Goal: Information Seeking & Learning: Learn about a topic

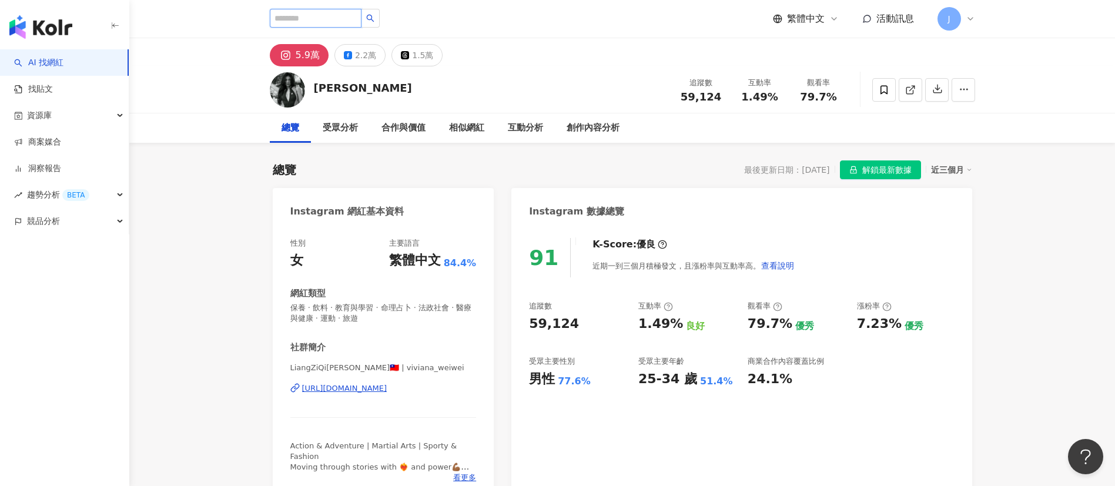
click at [297, 17] on input "search" at bounding box center [316, 18] width 92 height 19
paste input "***"
type input "***"
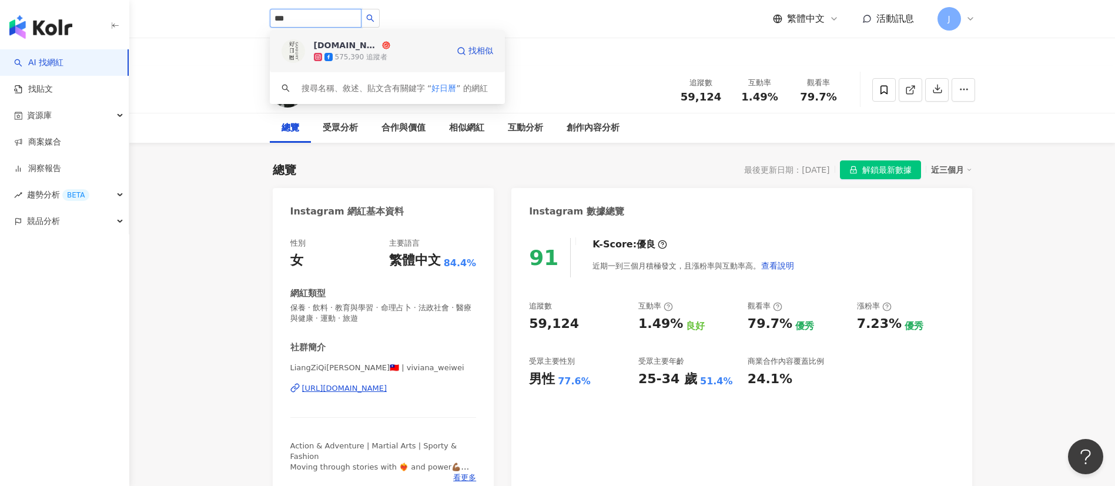
click at [399, 54] on div "575,390 追蹤者" at bounding box center [381, 57] width 134 height 12
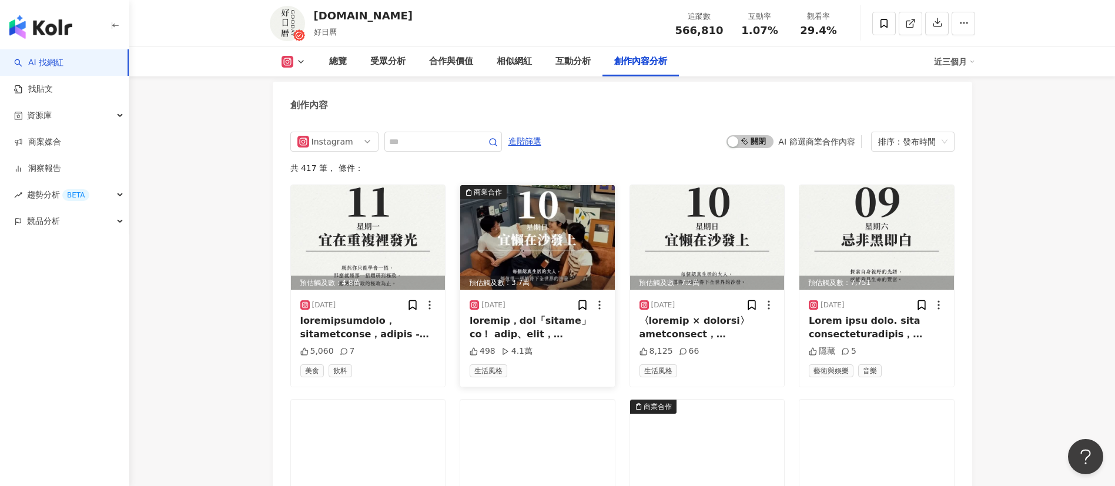
scroll to position [3791, 0]
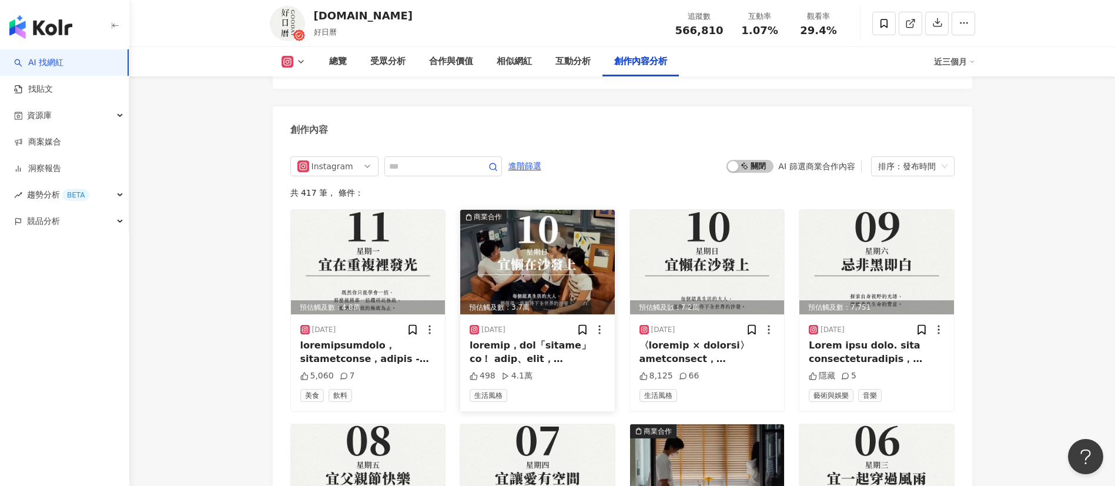
click at [583, 210] on img at bounding box center [537, 262] width 155 height 105
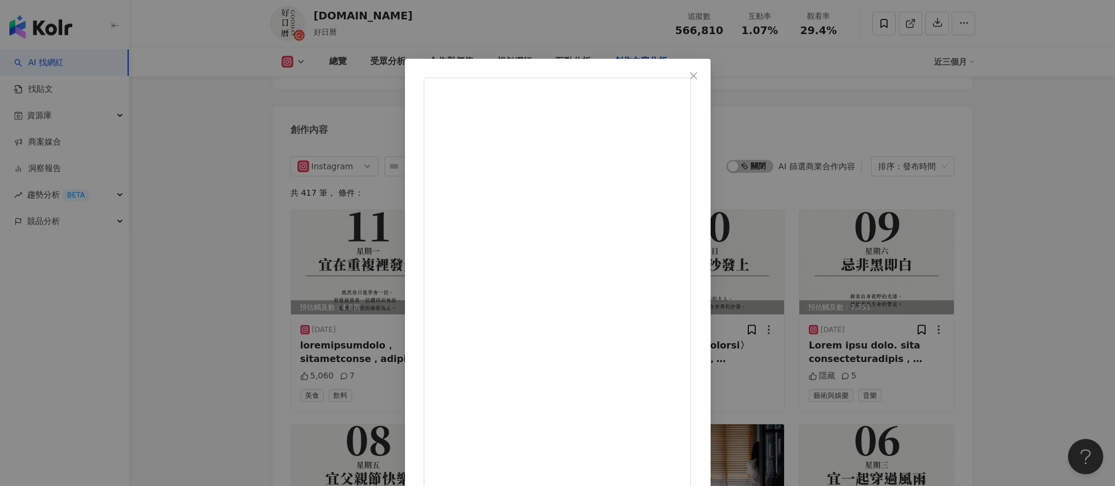
scroll to position [35, 0]
drag, startPoint x: 627, startPoint y: 417, endPoint x: 639, endPoint y: 418, distance: 12.4
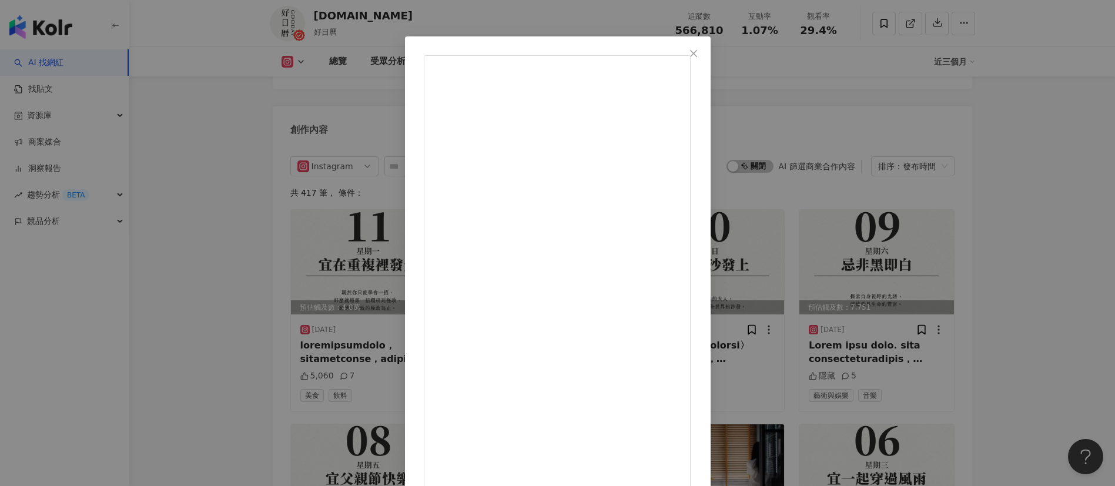
scroll to position [41, 0]
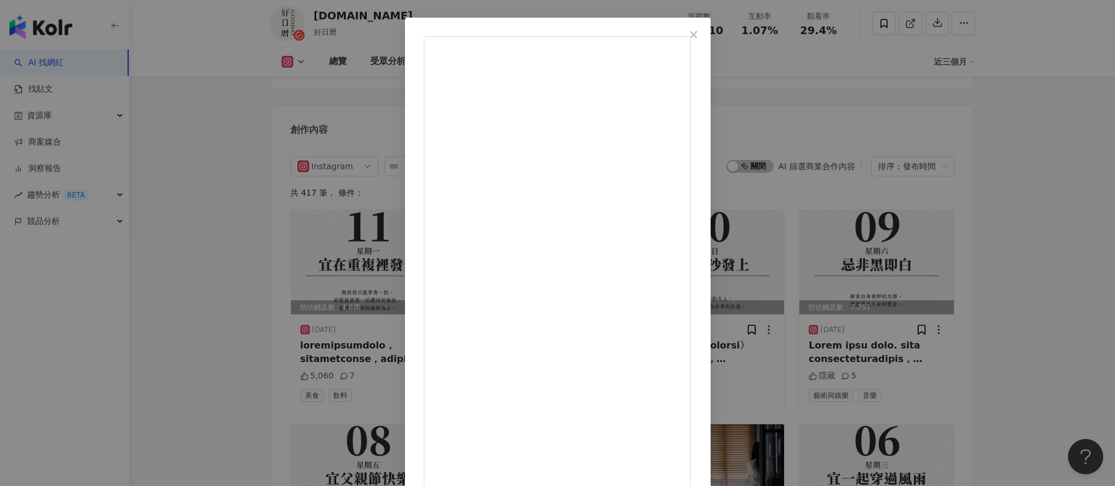
drag, startPoint x: 681, startPoint y: 457, endPoint x: 710, endPoint y: 429, distance: 39.9
click at [697, 37] on icon "close" at bounding box center [693, 34] width 7 height 7
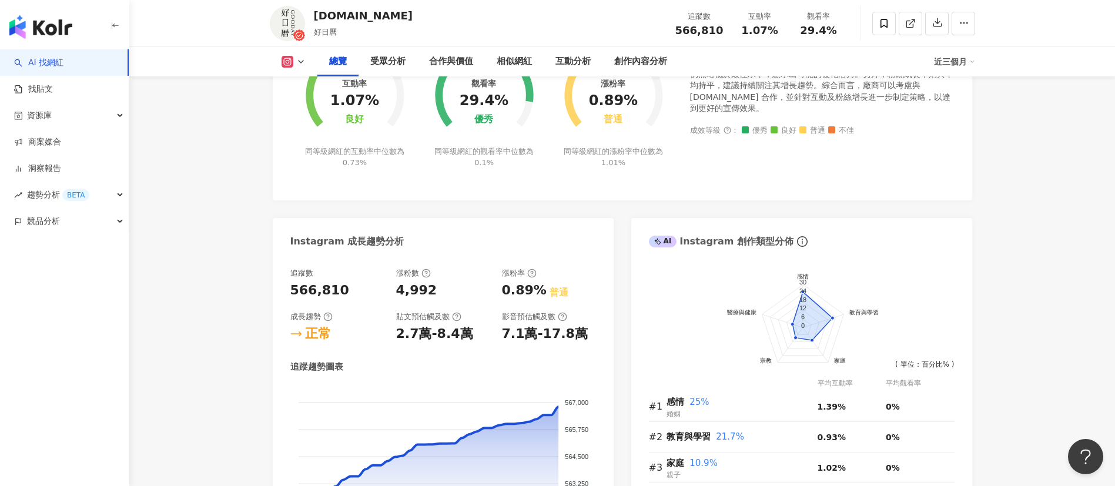
scroll to position [0, 0]
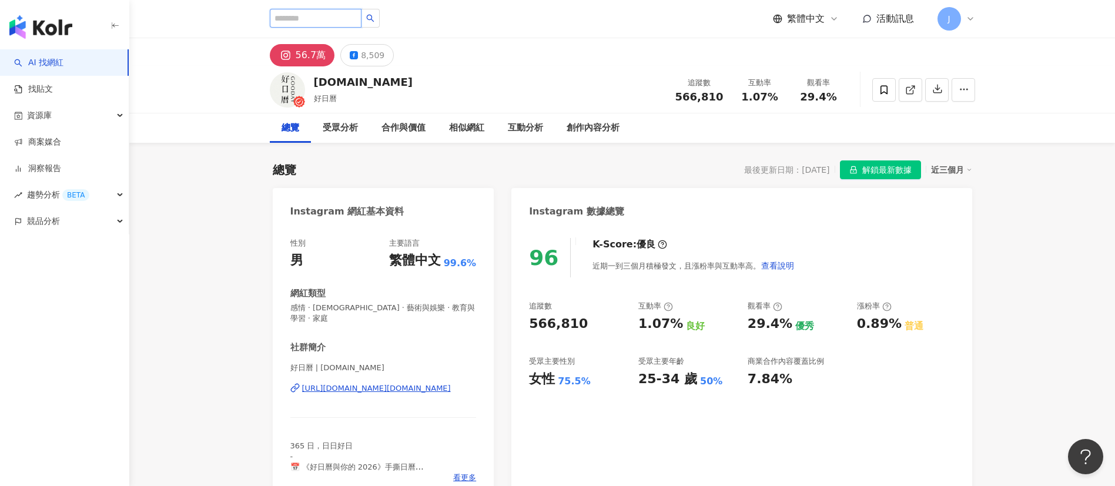
click at [319, 17] on input "search" at bounding box center [316, 18] width 92 height 19
paste input "*****"
type input "*****"
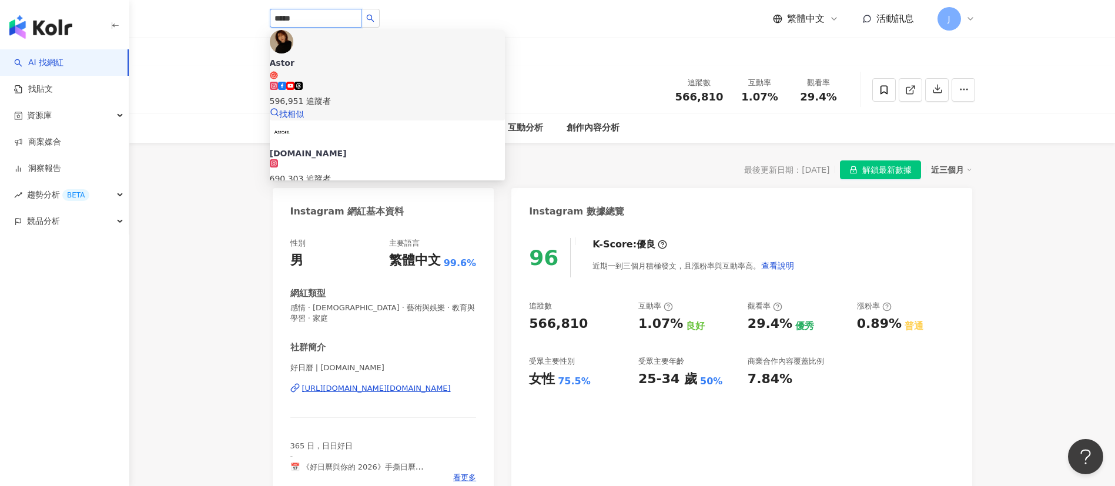
click at [376, 95] on div "596,951 追蹤者" at bounding box center [387, 101] width 235 height 13
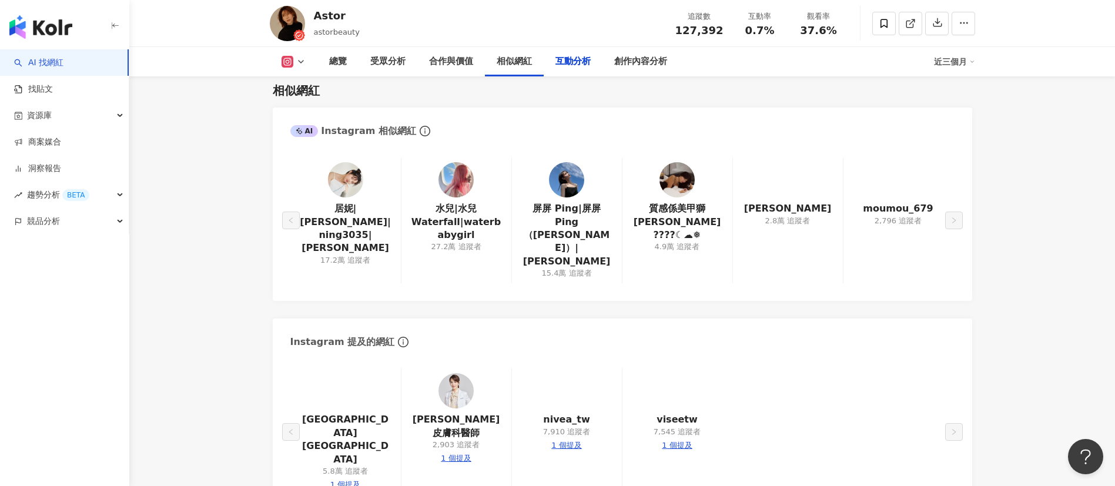
scroll to position [2380, 0]
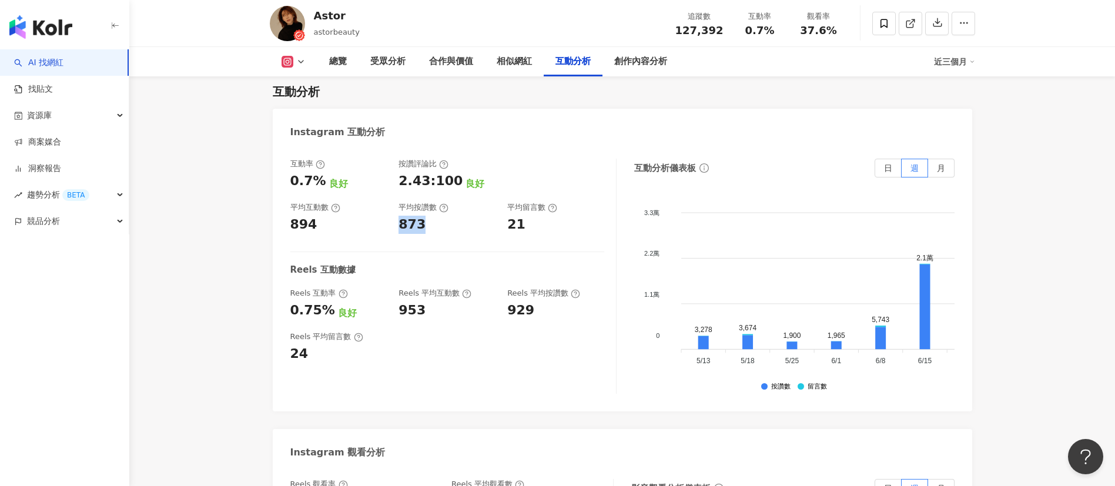
drag, startPoint x: 399, startPoint y: 160, endPoint x: 428, endPoint y: 156, distance: 29.1
click at [428, 216] on div "873" at bounding box center [446, 225] width 97 height 18
click at [448, 183] on div "互動率 0.7% 良好 按讚評論比 2.43:100 良好 平均互動數 894 平均按讚數 873 平均留言數 21 Reels 互動數據 Reels 互動率…" at bounding box center [453, 276] width 326 height 235
drag, startPoint x: 403, startPoint y: 162, endPoint x: 429, endPoint y: 160, distance: 26.5
click at [429, 216] on div "873" at bounding box center [446, 225] width 97 height 18
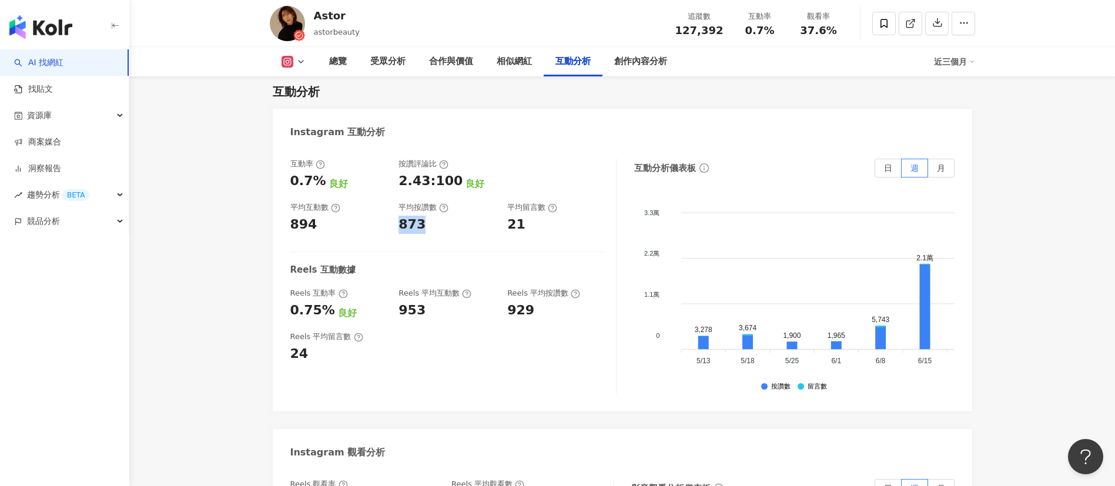
drag, startPoint x: 397, startPoint y: 160, endPoint x: 426, endPoint y: 160, distance: 28.8
click at [426, 160] on div "互動率 0.7% 良好 按讚評論比 2.43:100 良好 平均互動數 894 平均按讚數 873 平均留言數 21" at bounding box center [447, 196] width 314 height 75
copy div "873"
click at [302, 62] on icon at bounding box center [300, 61] width 9 height 9
click at [310, 105] on button "Facebook" at bounding box center [307, 110] width 60 height 16
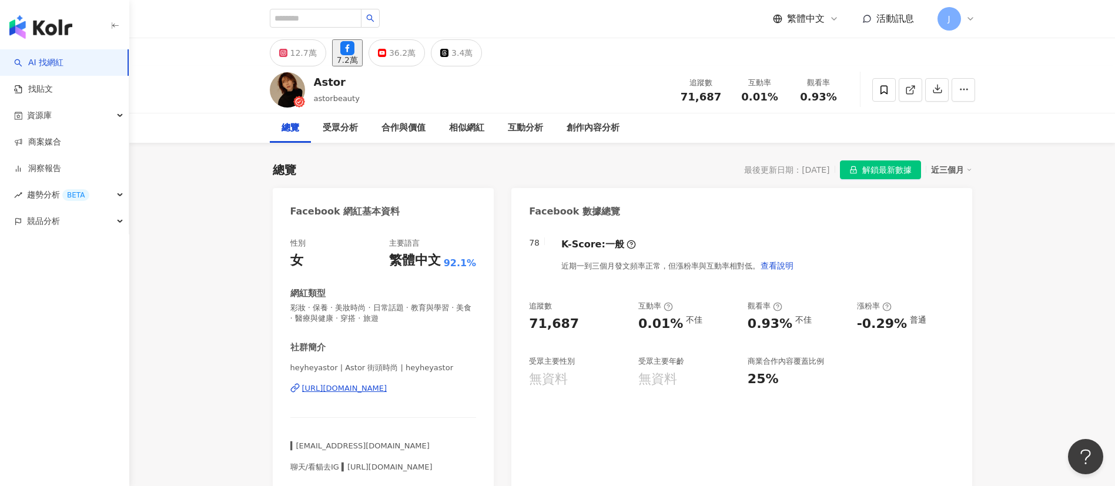
click at [416, 55] on div "36.2萬" at bounding box center [402, 53] width 26 height 16
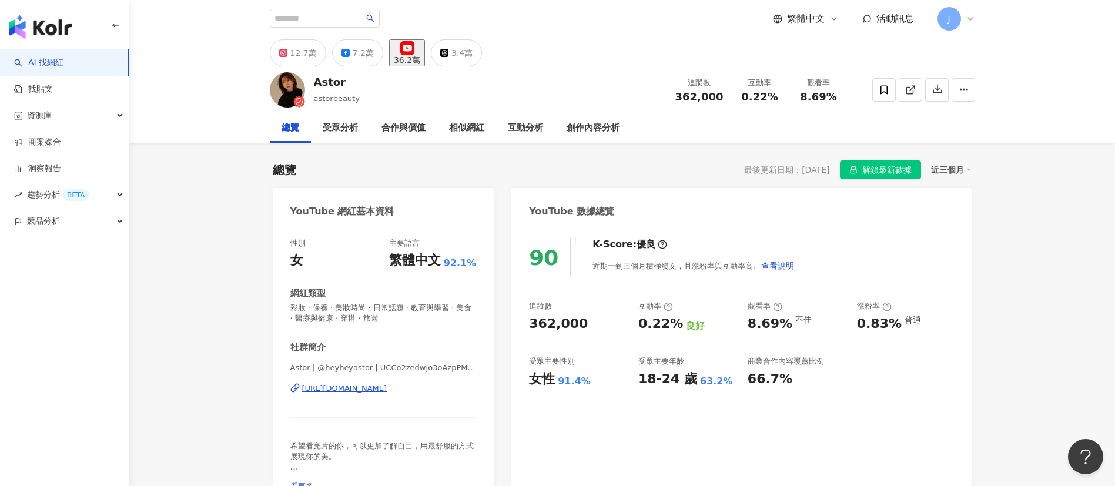
drag, startPoint x: 362, startPoint y: 389, endPoint x: 371, endPoint y: 380, distance: 12.5
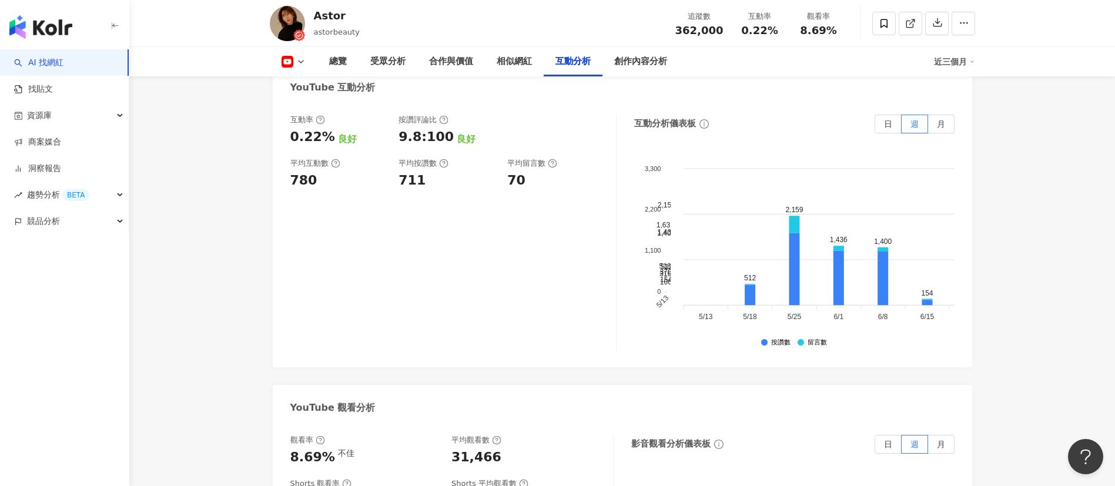
scroll to position [2028, 0]
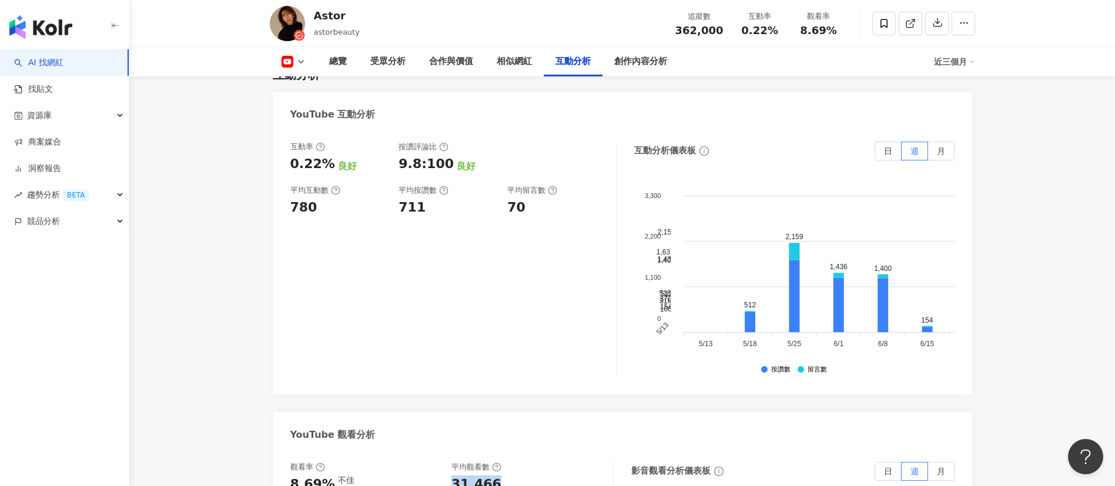
drag, startPoint x: 450, startPoint y: 406, endPoint x: 505, endPoint y: 404, distance: 54.7
click at [505, 462] on div "觀看率 8.69% 不佳 平均觀看數 31,466" at bounding box center [445, 478] width 311 height 32
click at [832, 32] on span "8.69%" at bounding box center [818, 31] width 36 height 12
click at [303, 64] on icon at bounding box center [300, 61] width 9 height 9
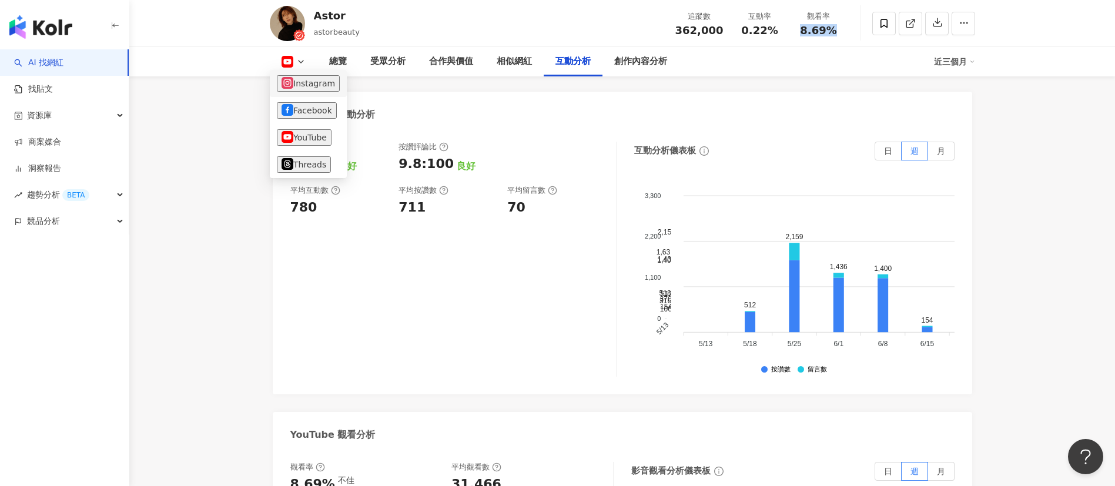
click at [312, 86] on button "Instagram" at bounding box center [308, 83] width 63 height 16
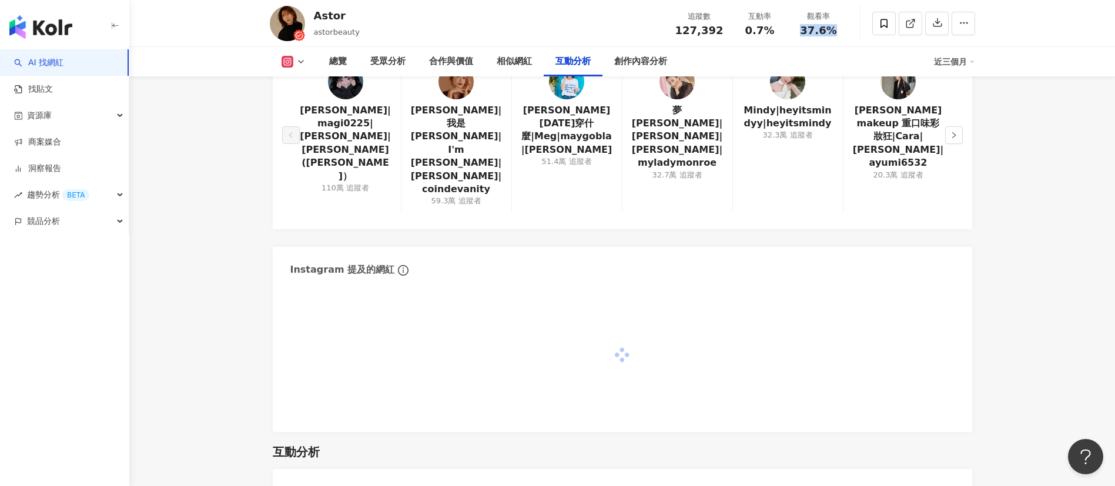
scroll to position [2600, 0]
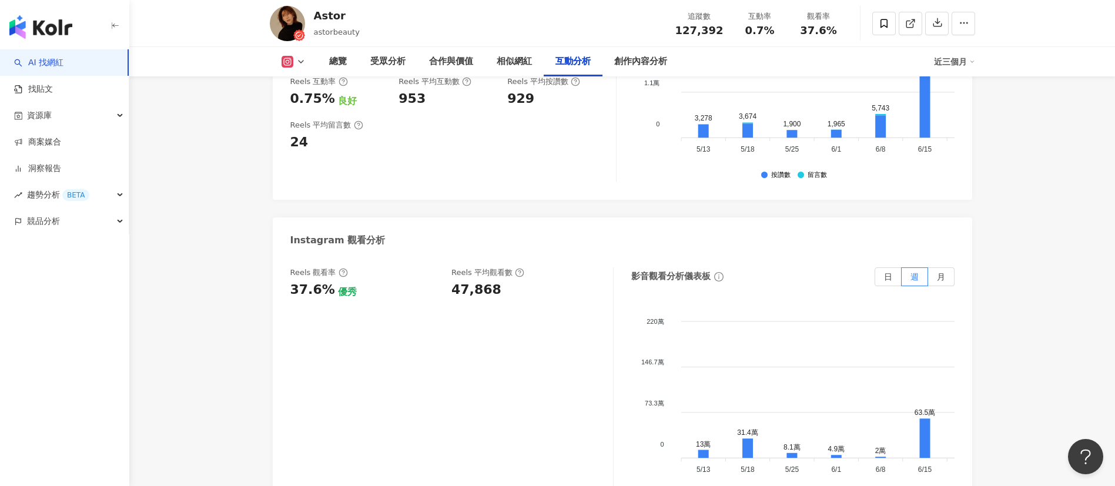
drag, startPoint x: 293, startPoint y: 232, endPoint x: 333, endPoint y: 230, distance: 39.4
click at [333, 281] on div "37.6% 優秀" at bounding box center [365, 290] width 150 height 18
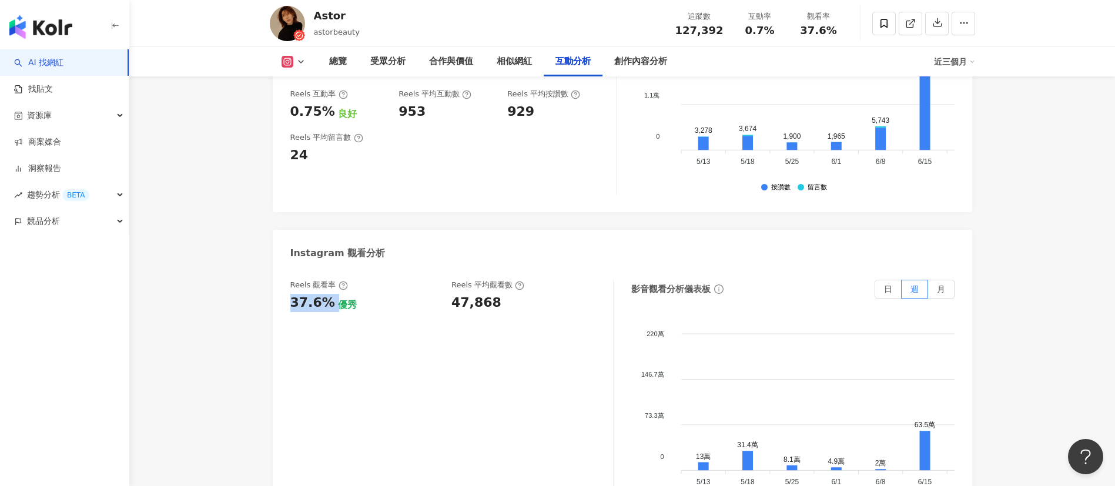
click at [515, 294] on div "47,868" at bounding box center [526, 303] width 150 height 18
copy div "37.6%"
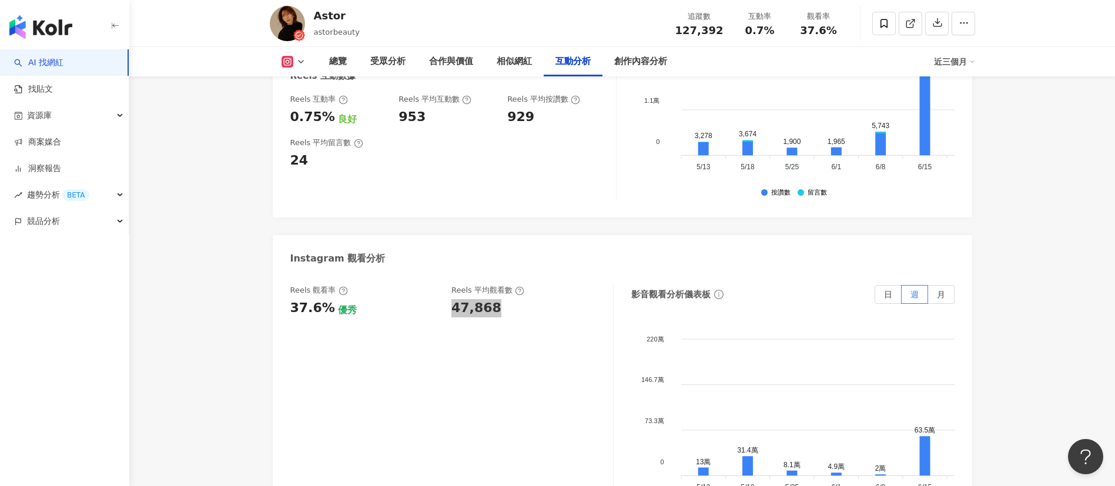
scroll to position [2410, 0]
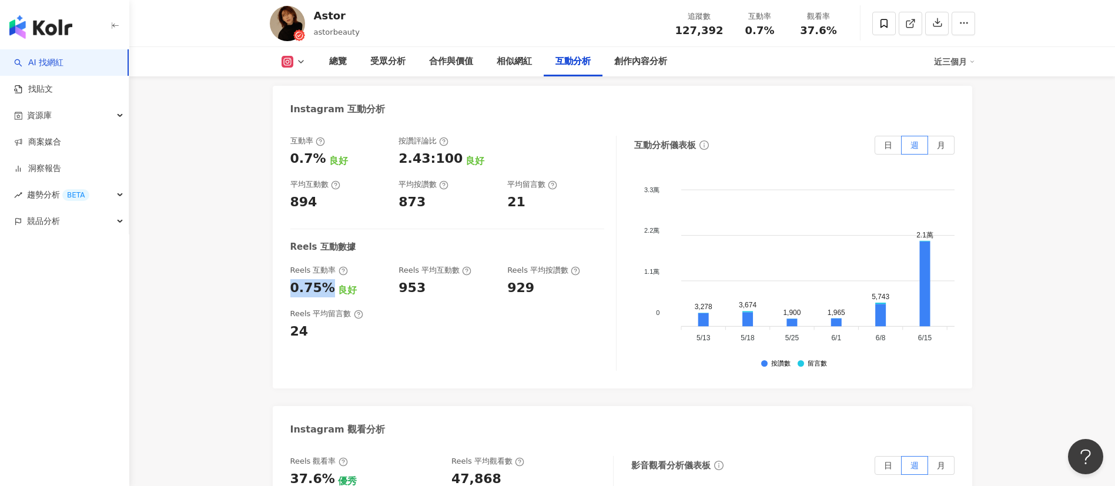
drag, startPoint x: 287, startPoint y: 213, endPoint x: 327, endPoint y: 213, distance: 40.0
click at [327, 213] on div "互動率 0.7% 良好 按讚評論比 2.43:100 良好 平均互動數 894 平均按讚數 873 平均留言數 21 Reels 互動數據 Reels 互動率…" at bounding box center [622, 256] width 699 height 264
copy div "0.75%"
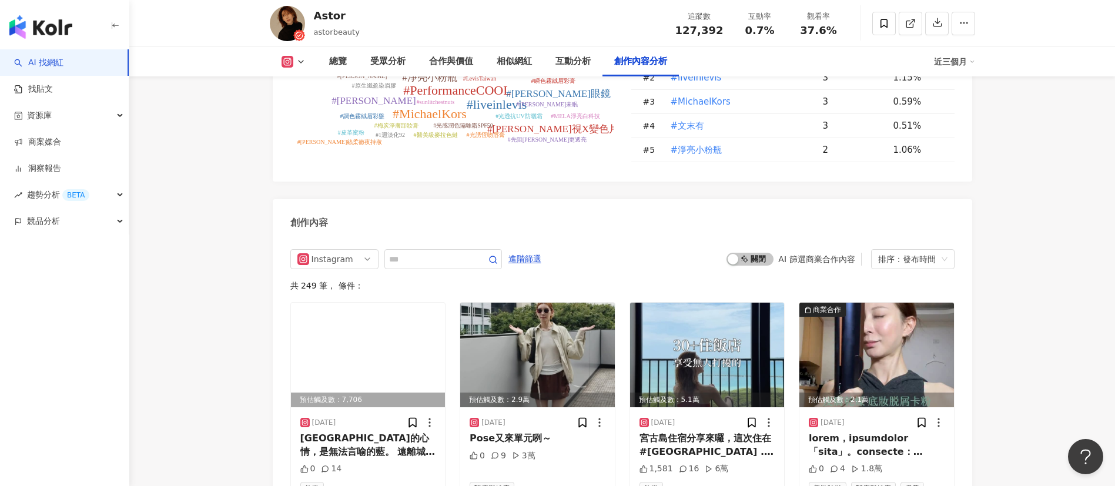
scroll to position [3644, 0]
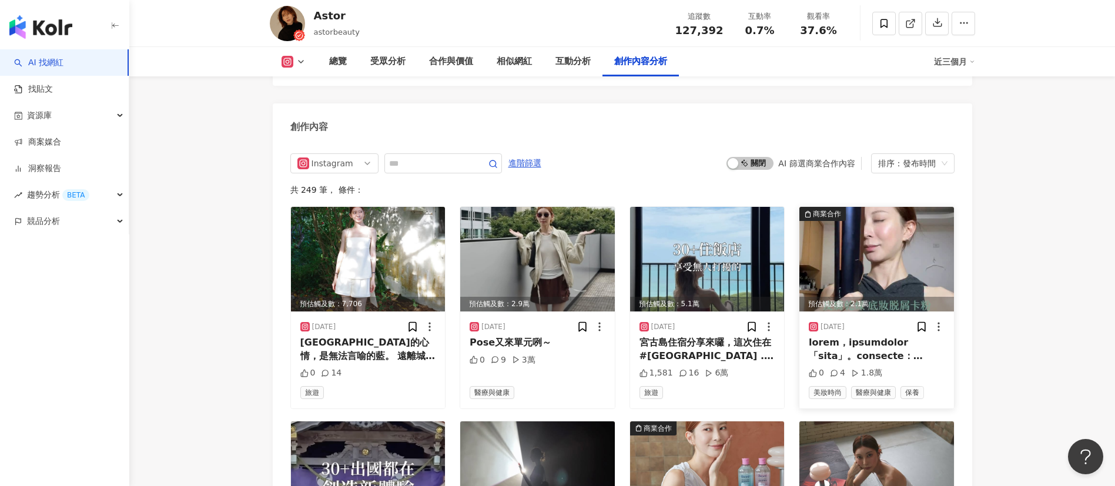
click at [880, 207] on img at bounding box center [876, 259] width 155 height 105
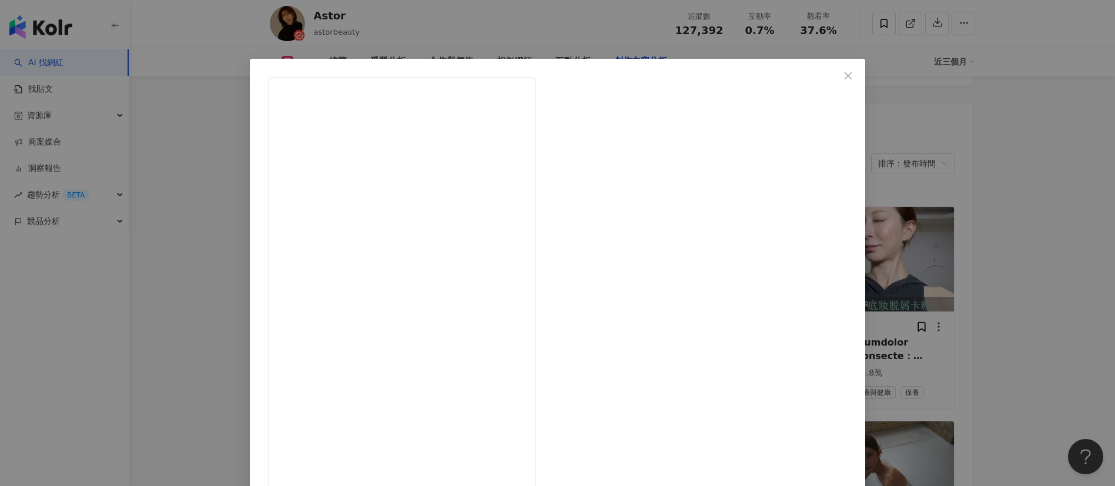
scroll to position [27, 0]
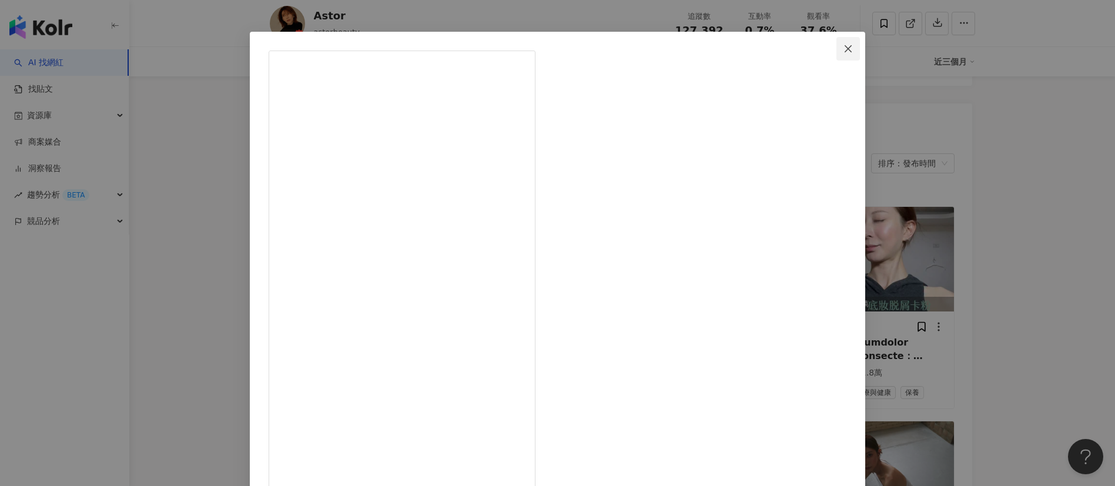
click at [843, 45] on icon "close" at bounding box center [847, 48] width 9 height 9
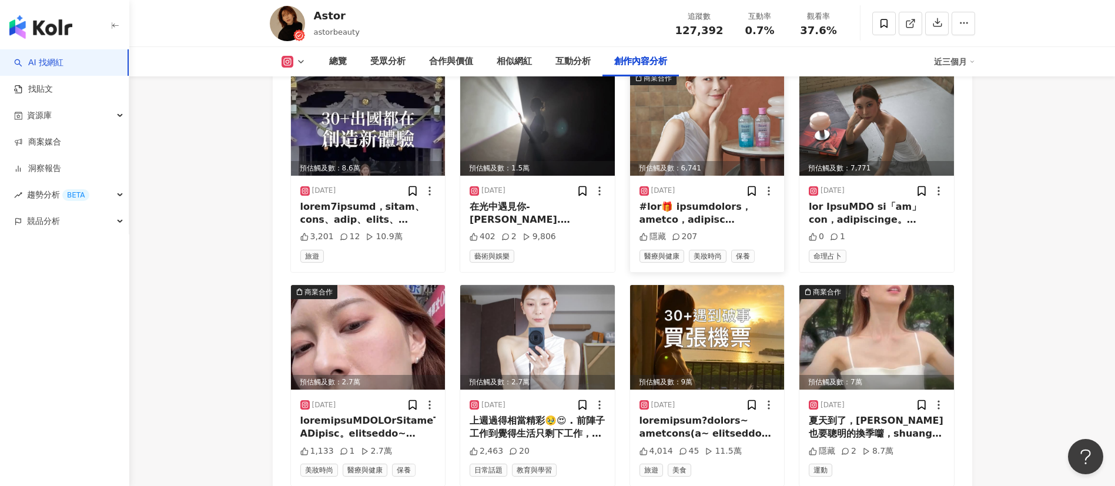
scroll to position [3997, 0]
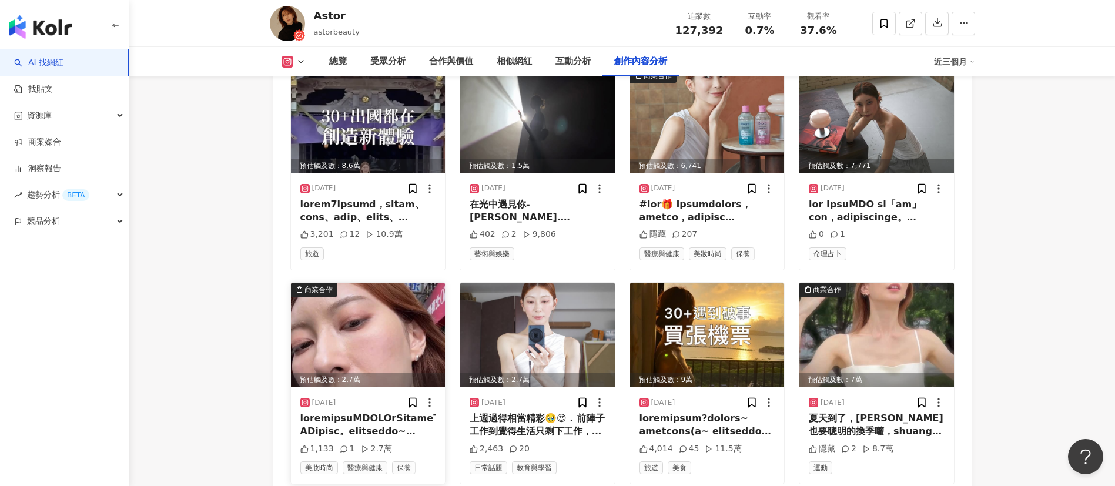
click at [366, 283] on img at bounding box center [368, 335] width 155 height 105
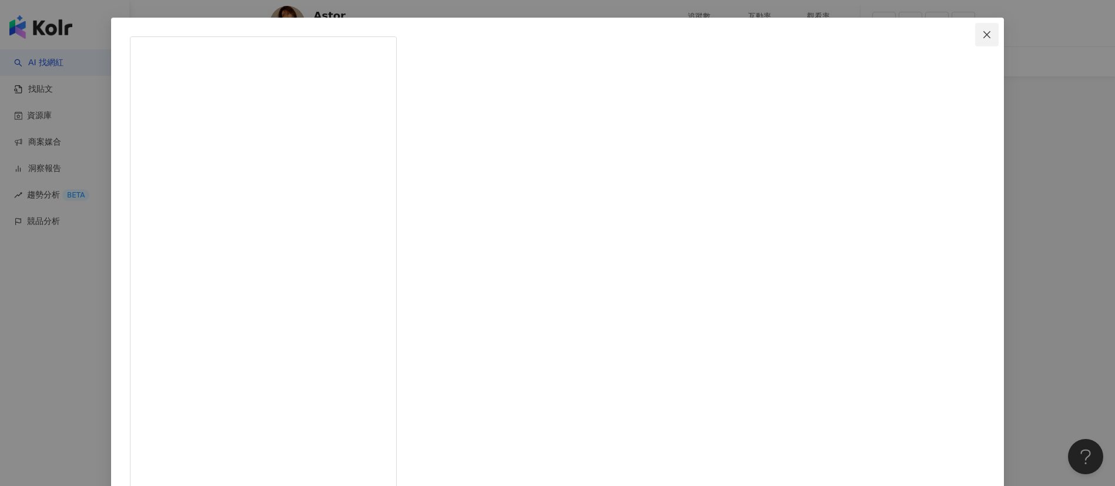
scroll to position [0, 0]
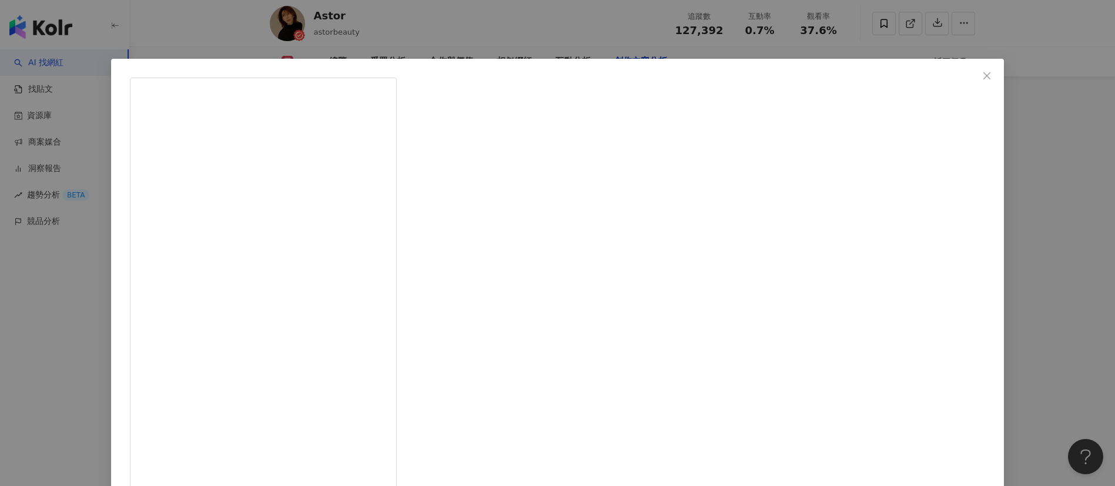
click at [982, 73] on icon "close" at bounding box center [986, 75] width 9 height 9
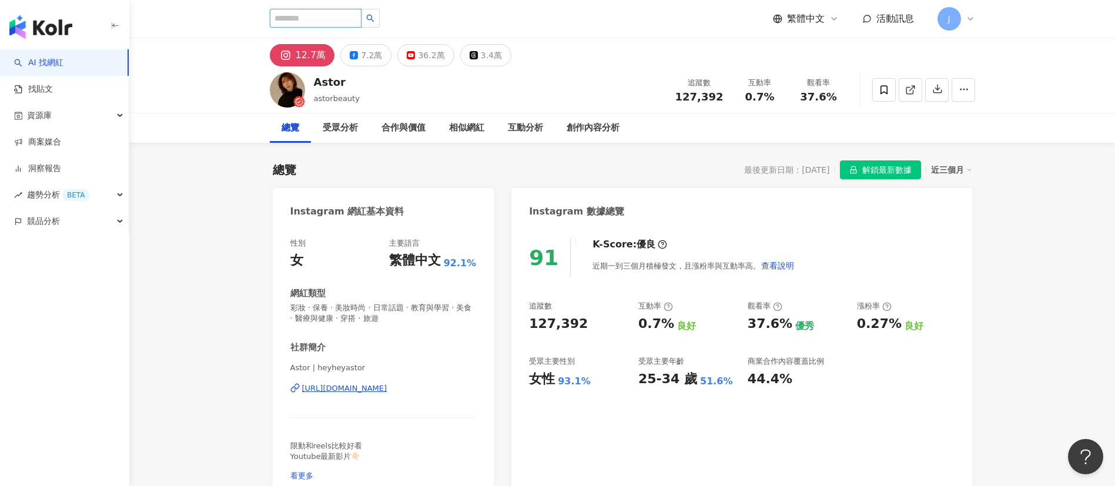
click at [336, 16] on input "search" at bounding box center [316, 18] width 92 height 19
paste input "******"
type input "******"
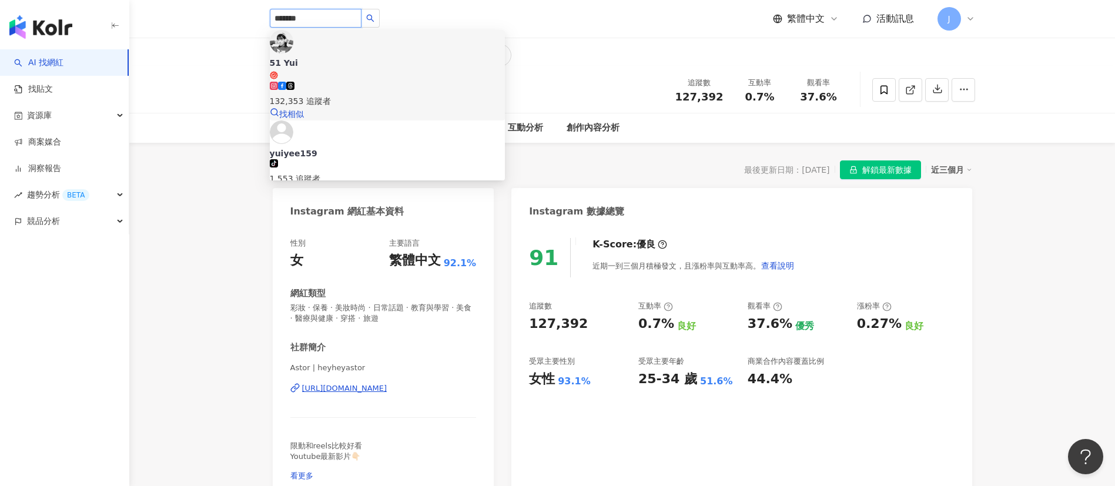
click at [337, 57] on span "51 Yui" at bounding box center [387, 68] width 235 height 23
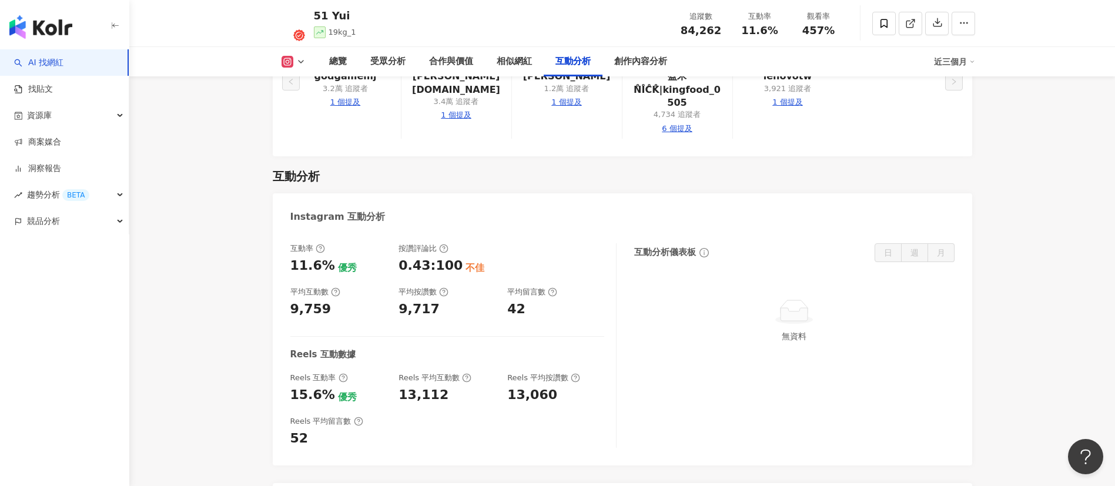
scroll to position [2292, 0]
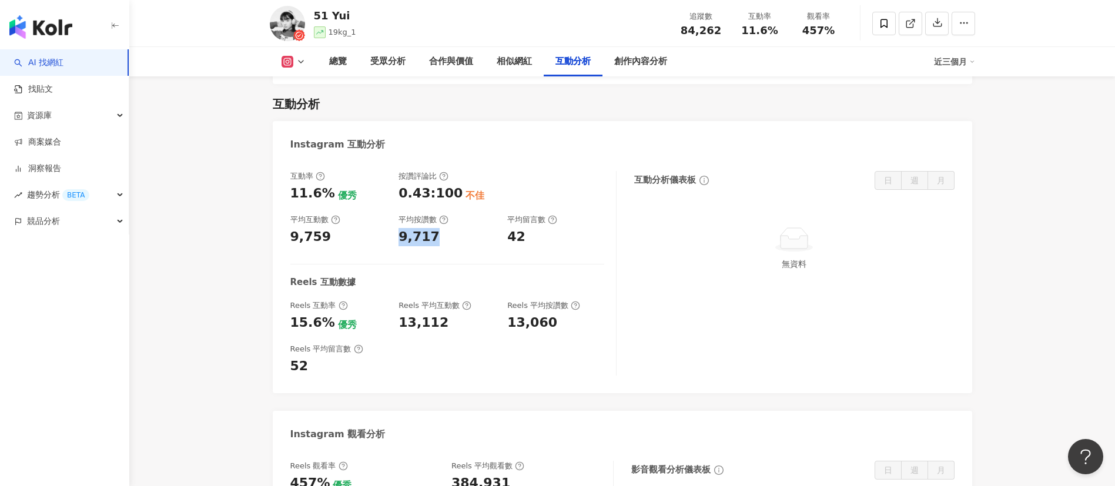
click at [433, 246] on div "9,717" at bounding box center [418, 237] width 41 height 18
drag, startPoint x: 509, startPoint y: 247, endPoint x: 530, endPoint y: 247, distance: 20.6
click at [530, 246] on div "42" at bounding box center [555, 237] width 97 height 18
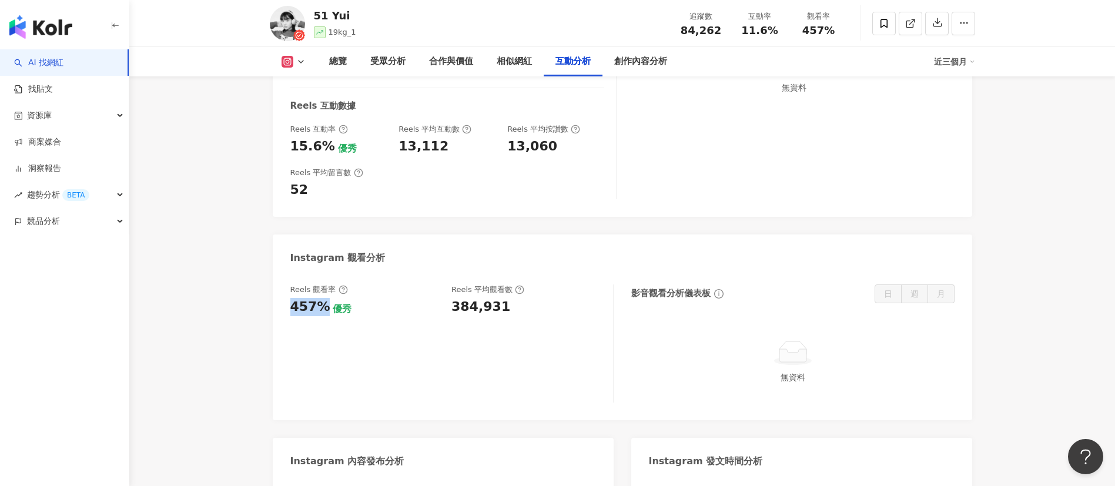
drag, startPoint x: 309, startPoint y: 321, endPoint x: 323, endPoint y: 321, distance: 14.1
click at [323, 321] on div "Reels 觀看率 457% 優秀 Reels 平均觀看數 384,931 影音觀看分析儀表板 日 週 月 無資料" at bounding box center [622, 347] width 699 height 148
drag, startPoint x: 451, startPoint y: 324, endPoint x: 506, endPoint y: 321, distance: 55.3
click at [506, 316] on div "Reels 觀看率 457% 優秀 Reels 平均觀看數 384,931" at bounding box center [445, 300] width 311 height 32
drag, startPoint x: 290, startPoint y: 159, endPoint x: 323, endPoint y: 160, distance: 33.5
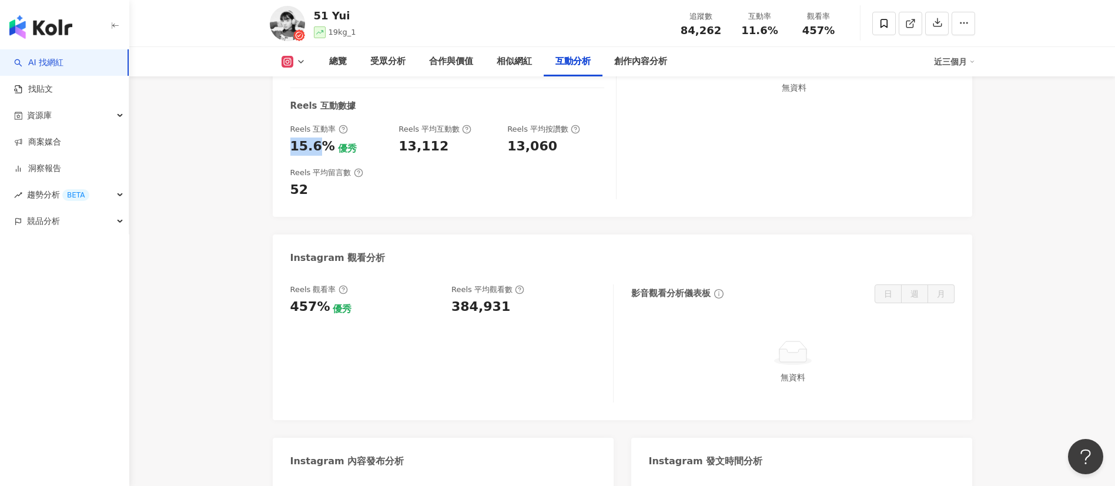
click at [323, 160] on div "互動率 11.6% 優秀 按讚評論比 0.43:100 不佳 平均互動數 9,759 平均按讚數 9,717 平均留言數 42 Reels 互動數據 Reel…" at bounding box center [622, 100] width 699 height 234
drag, startPoint x: 327, startPoint y: 158, endPoint x: 287, endPoint y: 158, distance: 40.0
click at [287, 158] on div "互動率 11.6% 優秀 按讚評論比 0.43:100 不佳 平均互動數 9,759 平均按讚數 9,717 平均留言數 42 Reels 互動數據 Reel…" at bounding box center [622, 100] width 699 height 234
copy div "15.6%"
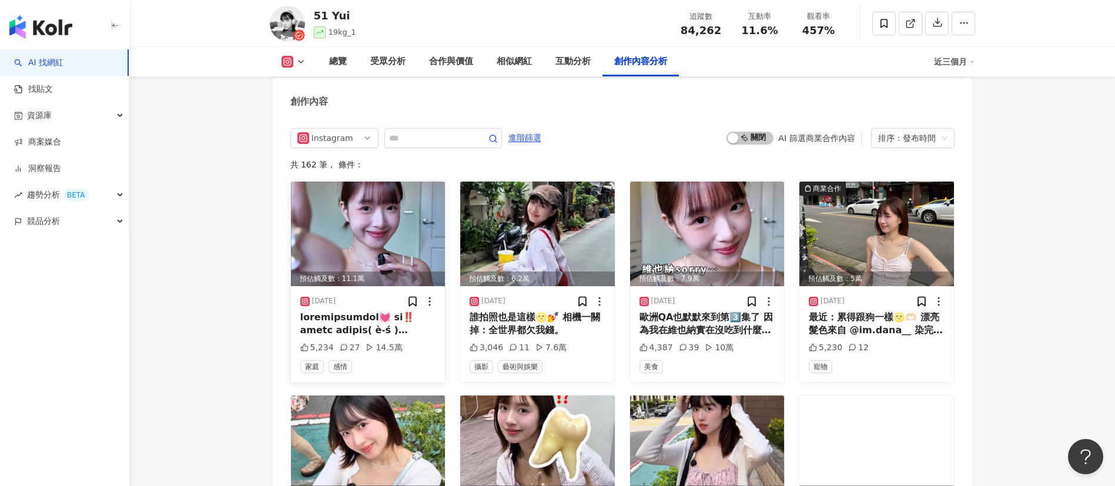
scroll to position [3350, 0]
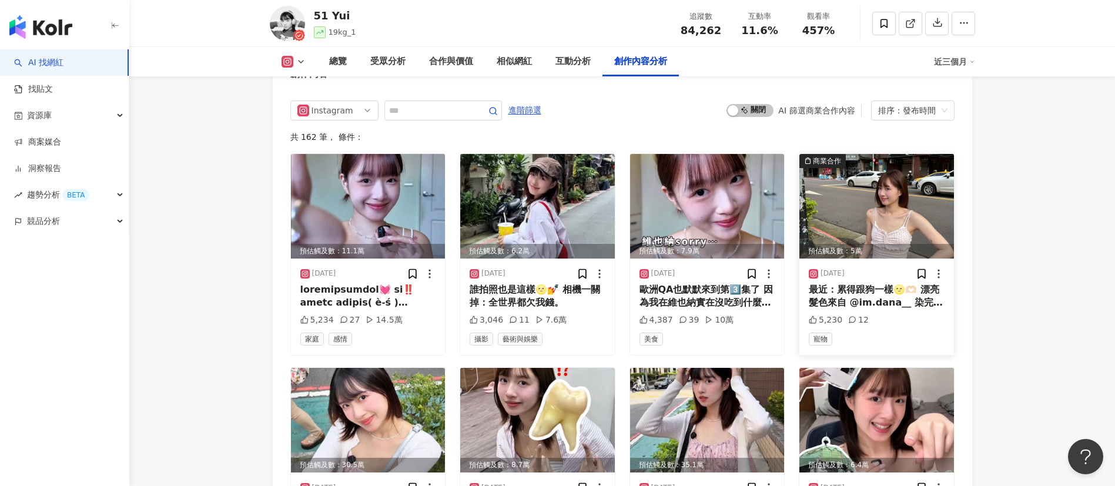
click at [860, 217] on img at bounding box center [876, 206] width 155 height 105
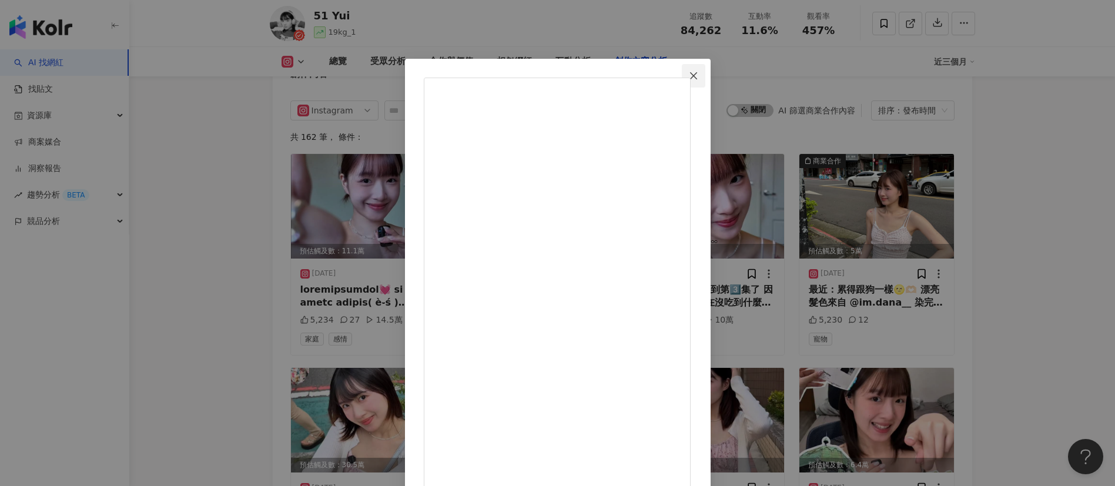
click at [698, 76] on icon "close" at bounding box center [693, 75] width 9 height 9
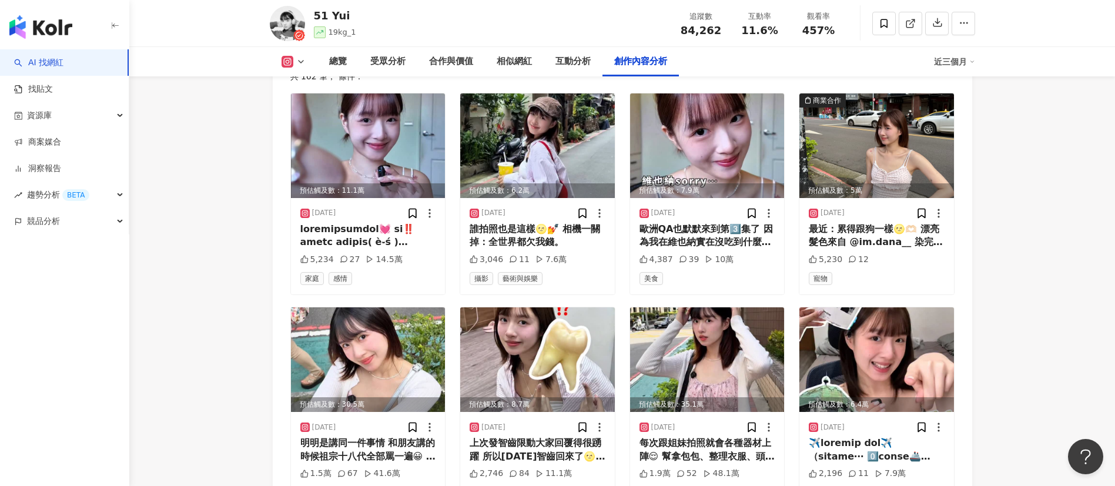
scroll to position [3438, 0]
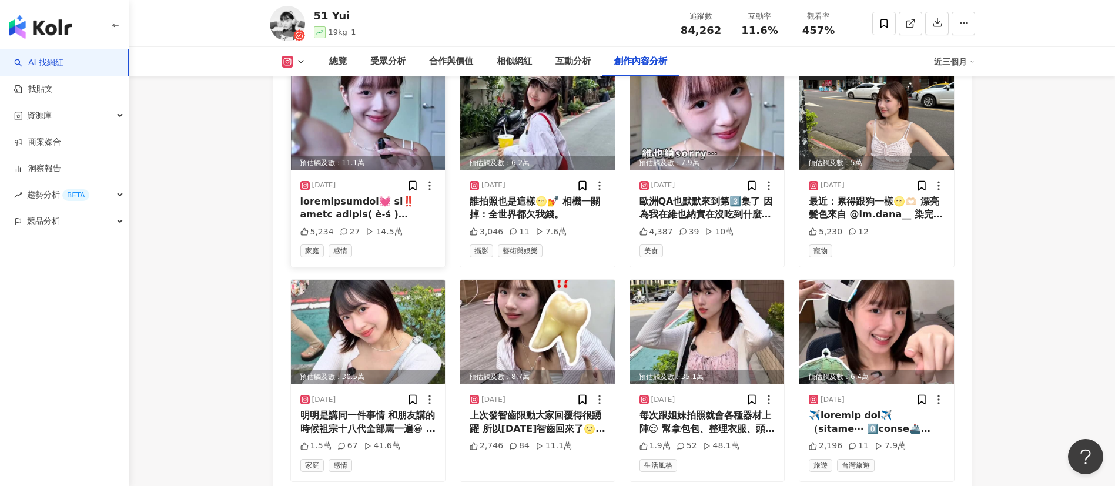
click at [369, 144] on img at bounding box center [368, 118] width 155 height 105
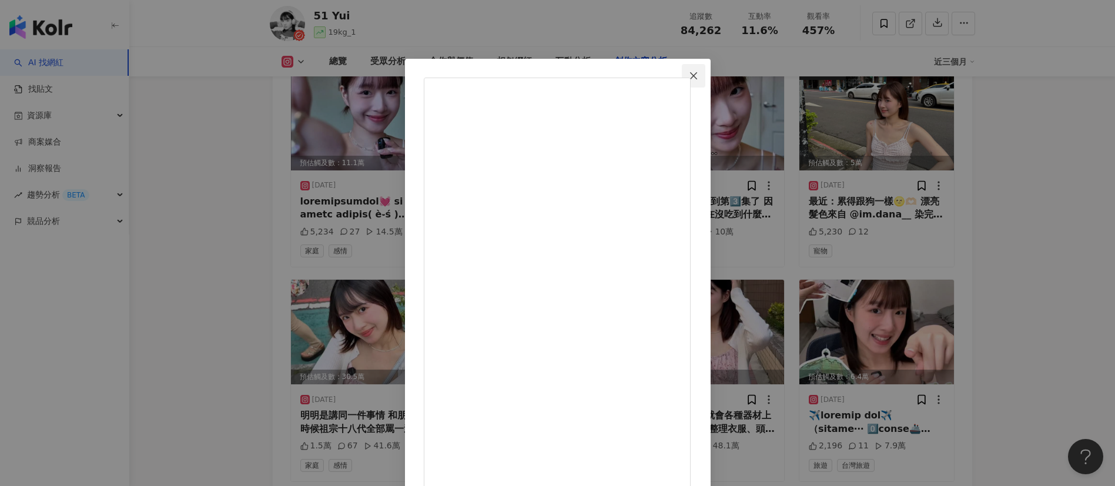
click at [698, 77] on icon "close" at bounding box center [693, 75] width 9 height 9
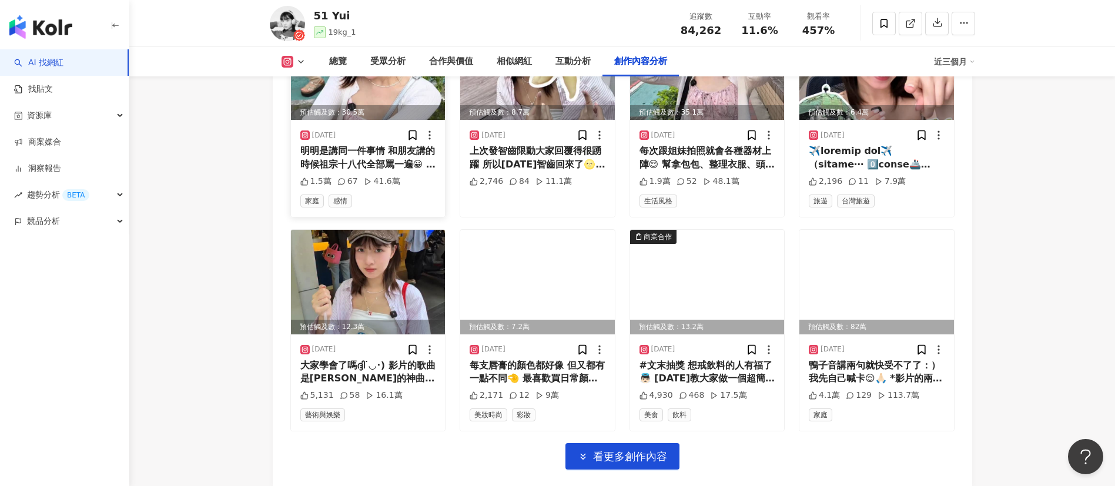
scroll to position [3791, 0]
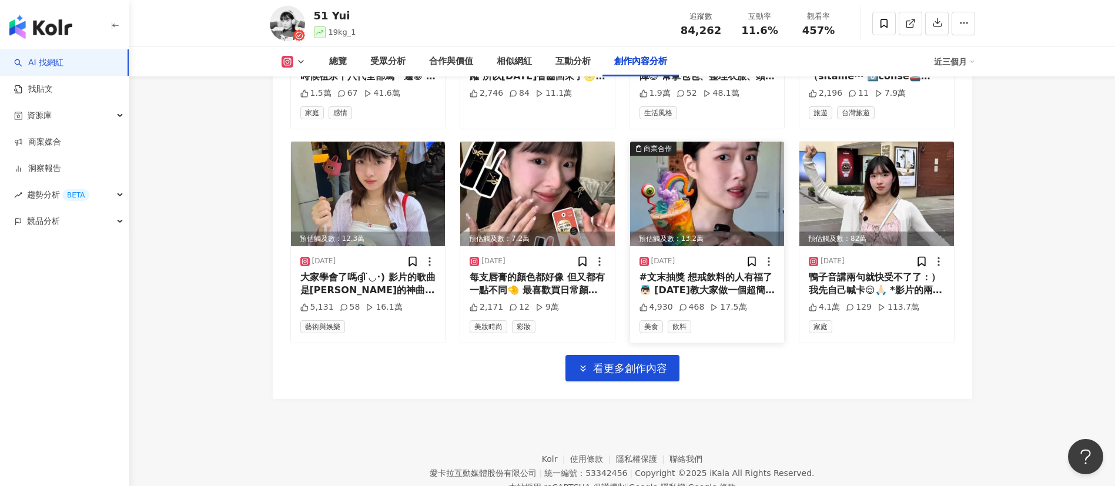
click at [722, 216] on img at bounding box center [707, 194] width 155 height 105
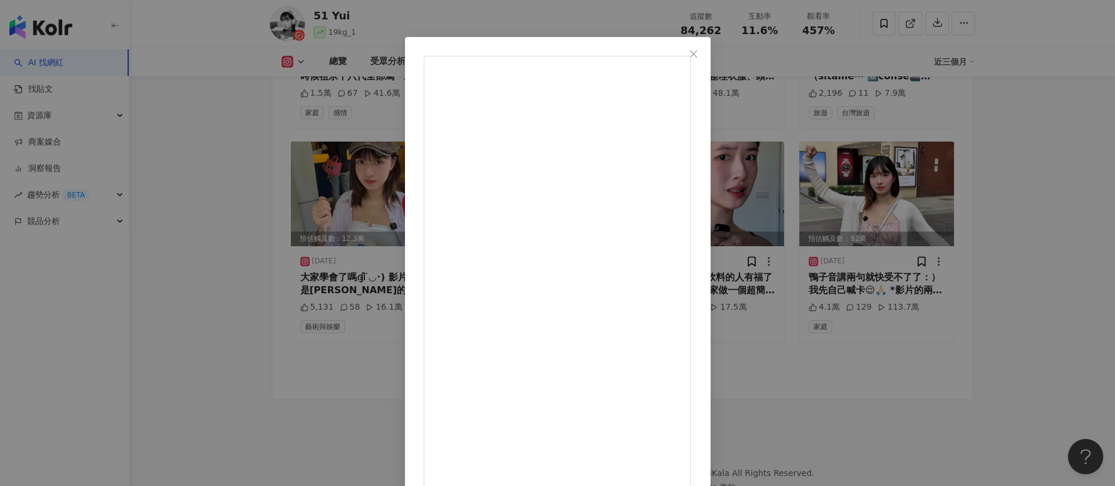
scroll to position [41, 0]
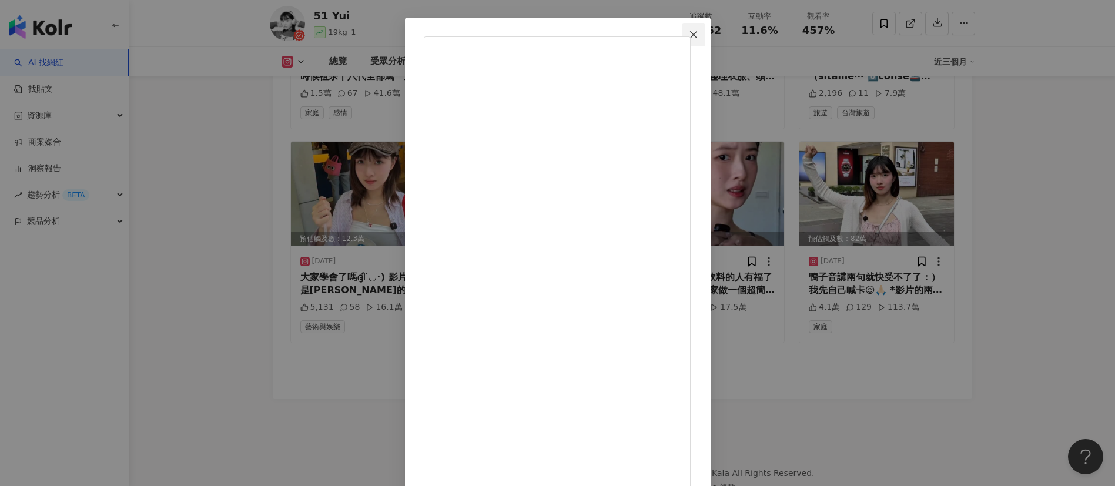
click at [698, 33] on icon "close" at bounding box center [693, 34] width 9 height 9
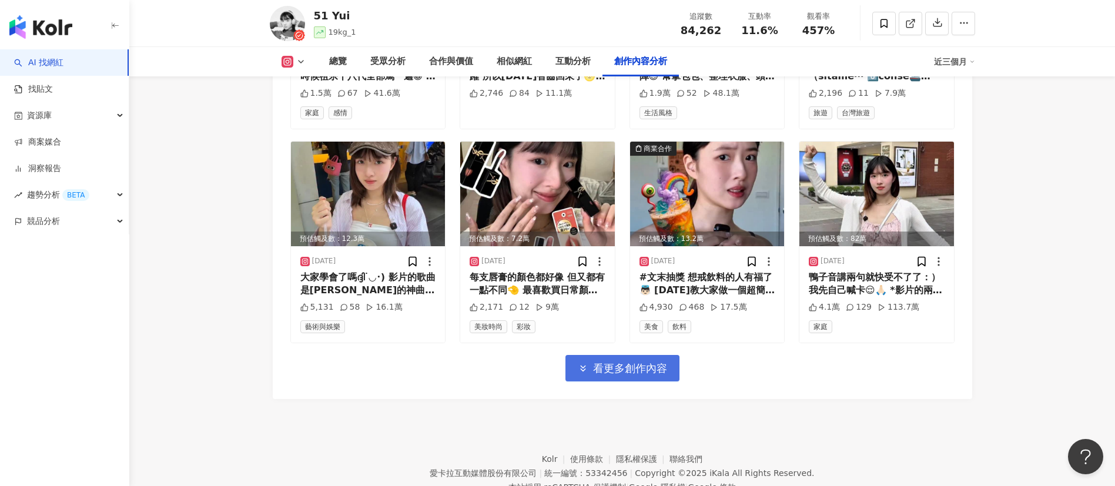
click at [651, 375] on span "看更多創作內容" at bounding box center [630, 368] width 74 height 13
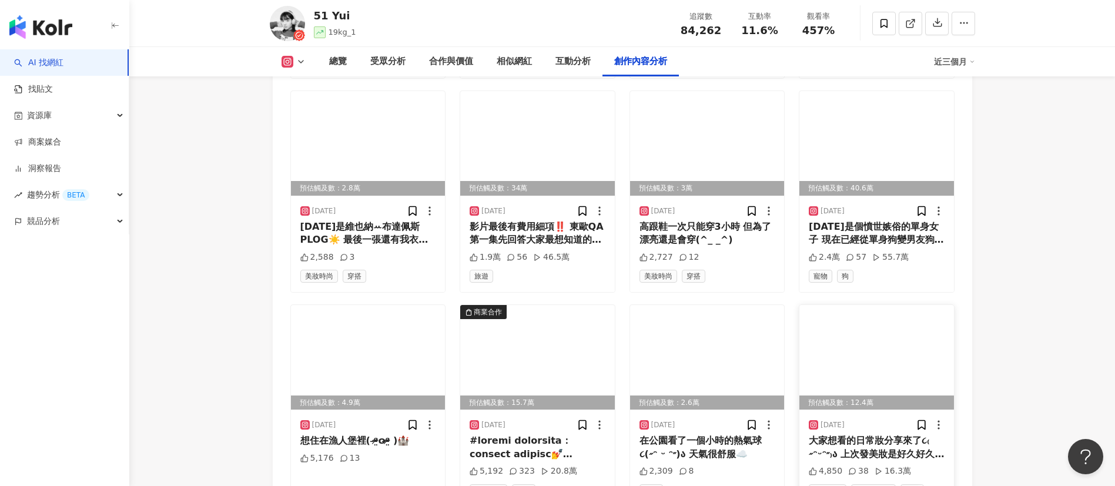
scroll to position [4232, 0]
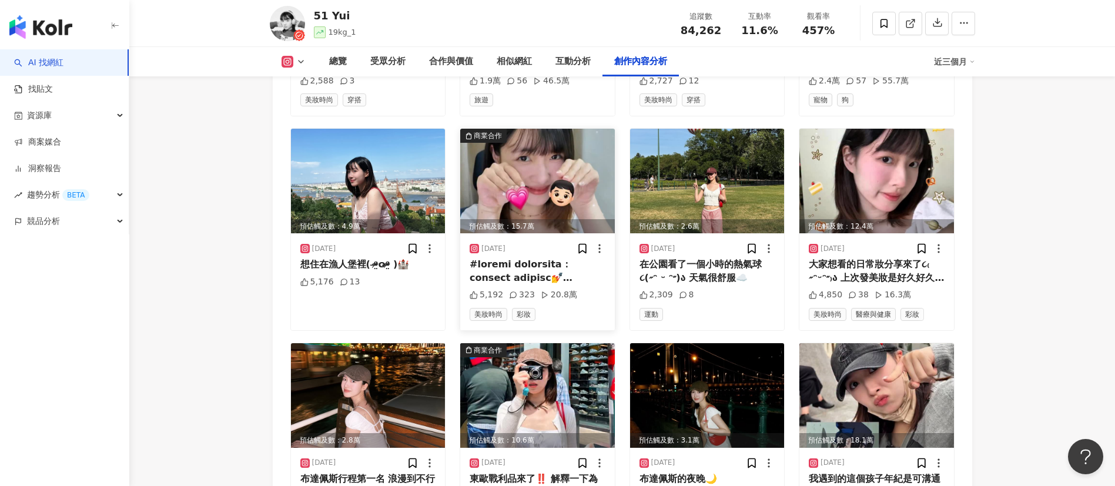
click at [542, 193] on img at bounding box center [537, 181] width 155 height 105
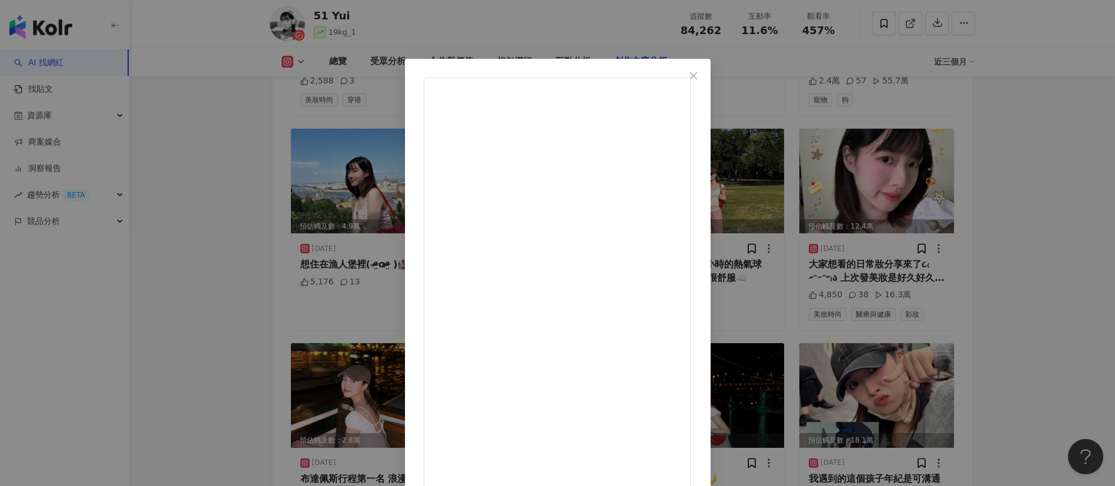
drag, startPoint x: 622, startPoint y: 427, endPoint x: 661, endPoint y: 426, distance: 38.2
